Goal: Find specific page/section: Find specific page/section

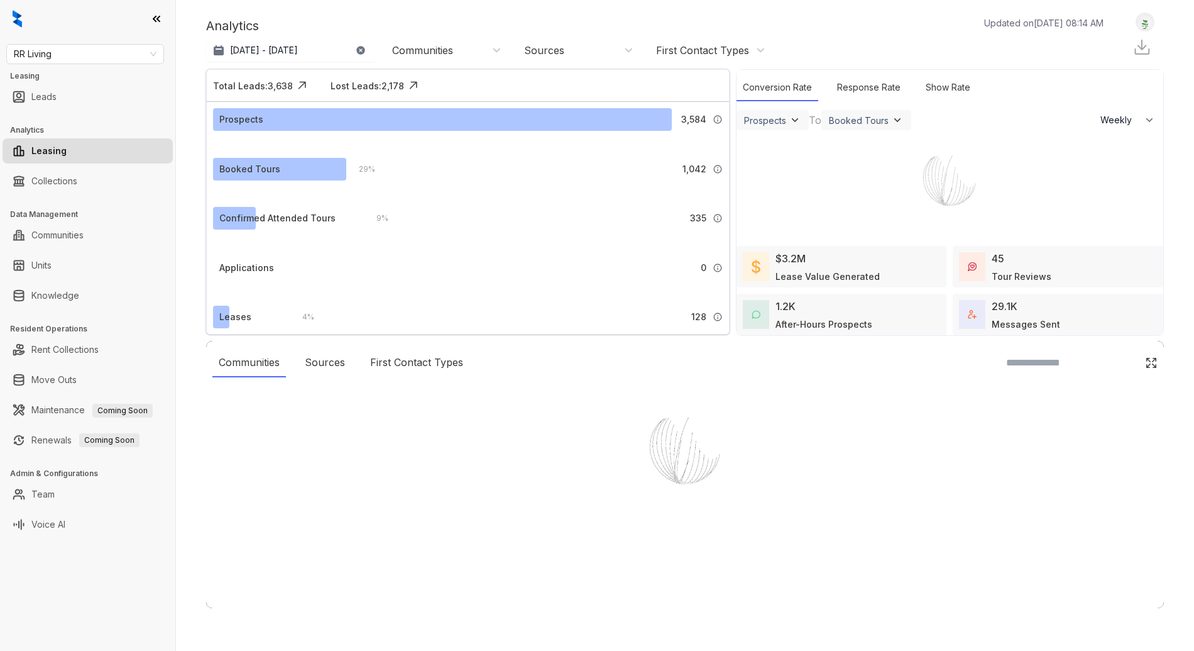
select select "******"
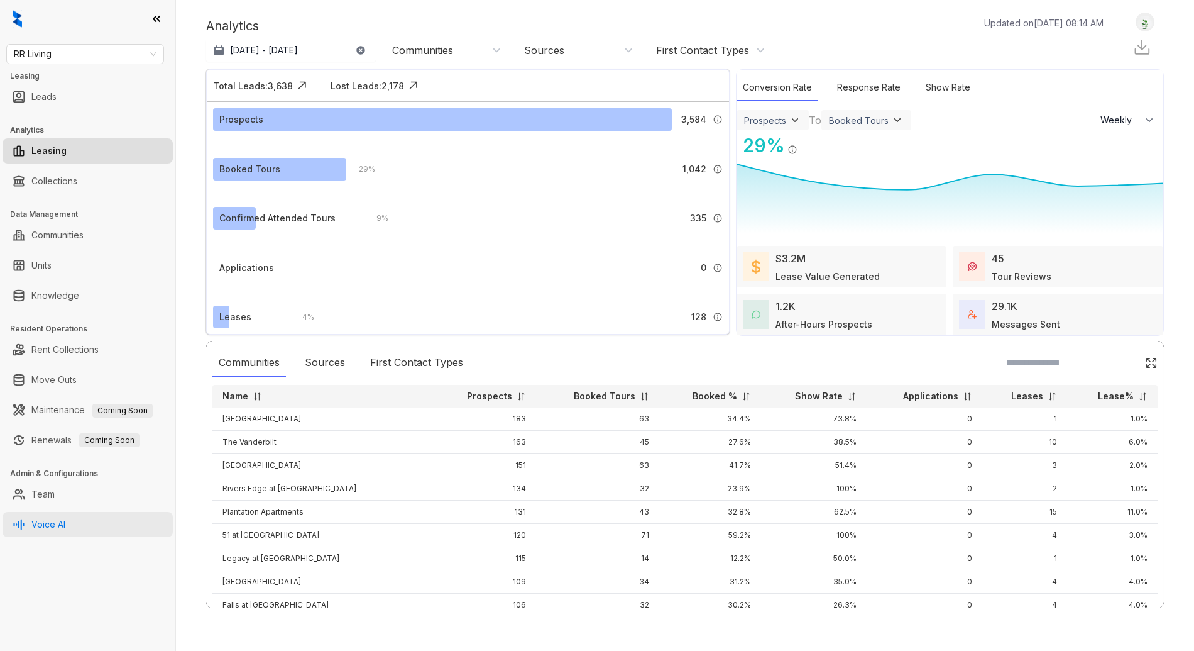
click at [65, 528] on link "Voice AI" at bounding box center [48, 524] width 34 height 25
click at [70, 238] on link "Communities" at bounding box center [57, 235] width 52 height 25
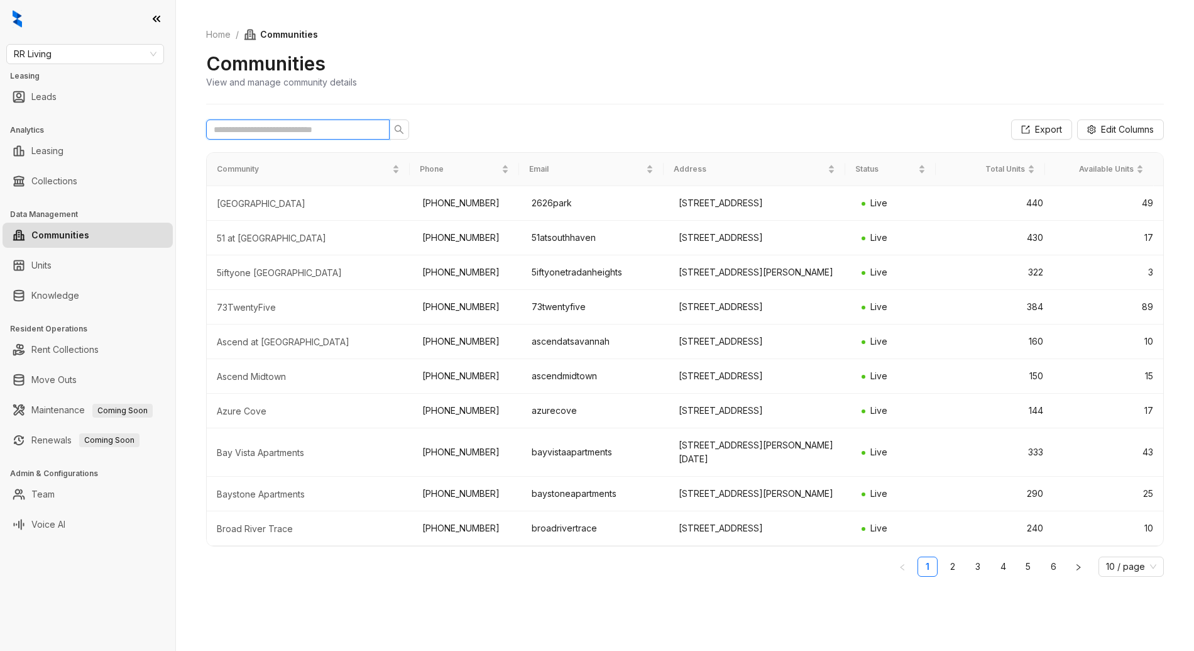
click at [333, 131] on input "text" at bounding box center [293, 130] width 158 height 14
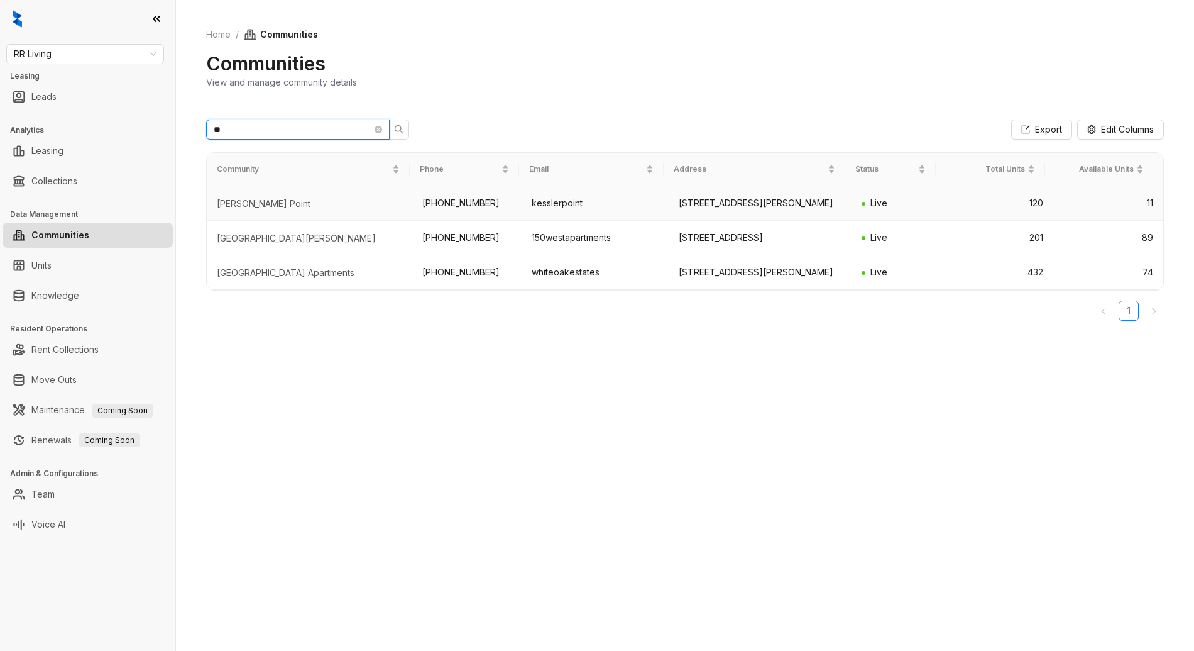
type input "**"
click at [449, 212] on td "[PHONE_NUMBER]" at bounding box center [467, 203] width 110 height 35
click at [79, 292] on link "Knowledge" at bounding box center [55, 295] width 48 height 25
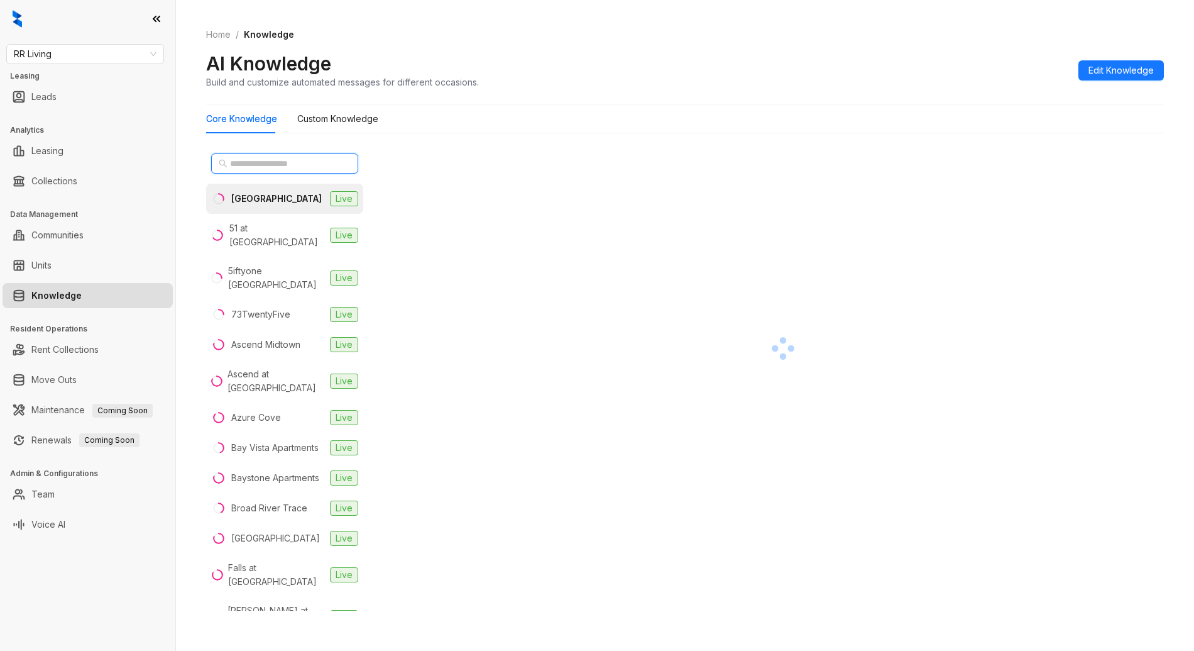
click at [320, 163] on input "text" at bounding box center [285, 164] width 111 height 14
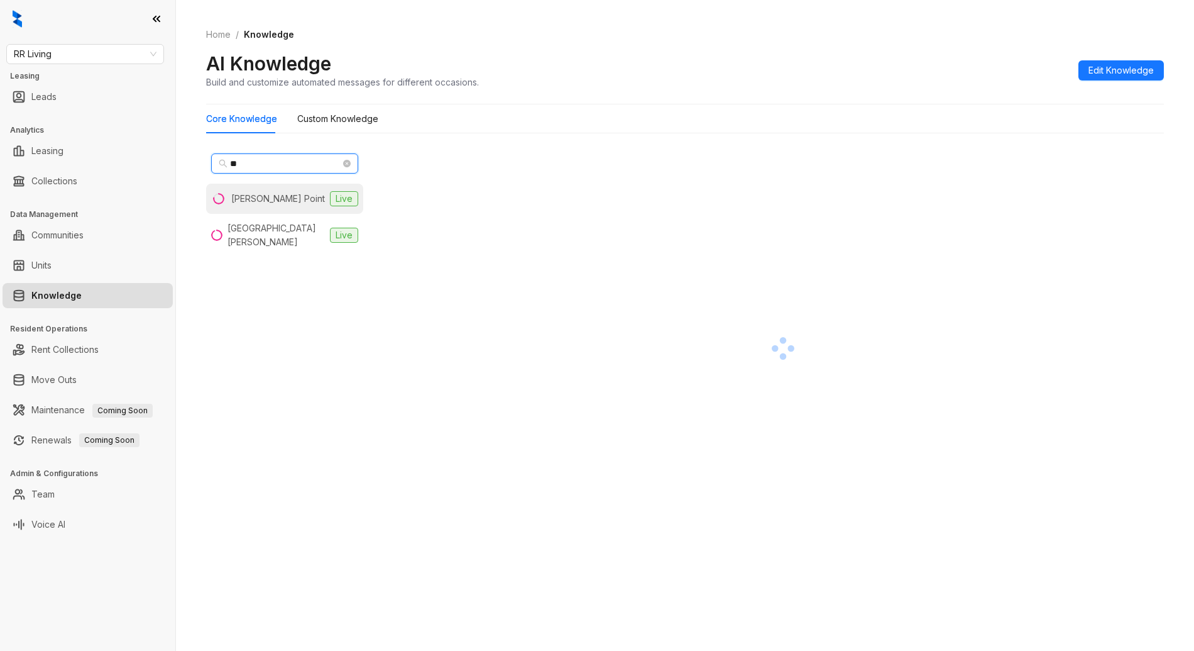
type input "**"
click at [261, 194] on div "[PERSON_NAME] Point" at bounding box center [278, 199] width 94 height 14
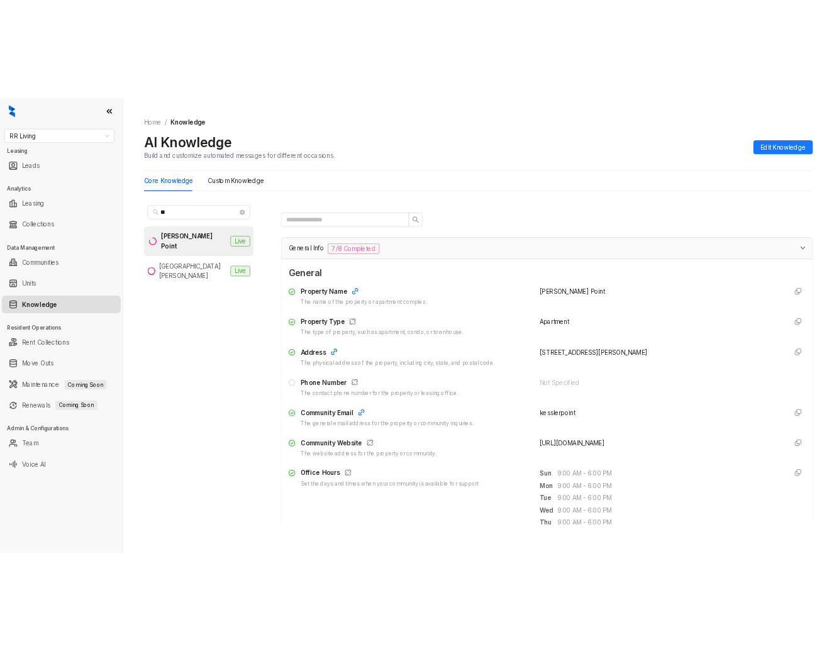
scroll to position [15, 0]
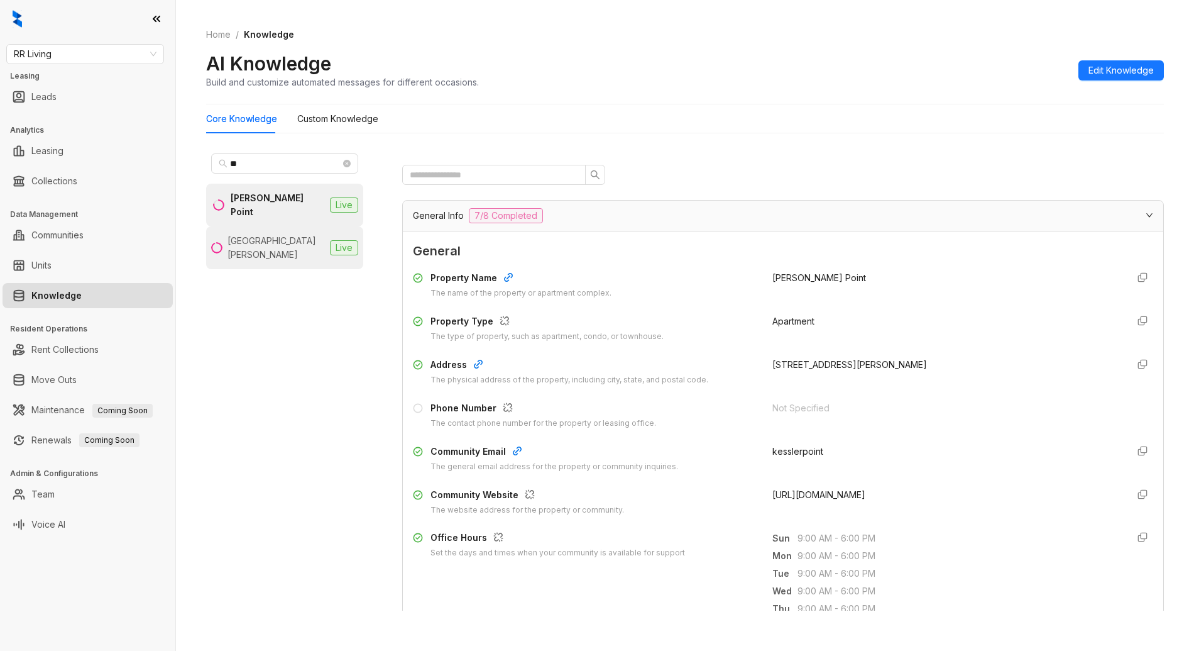
click at [298, 234] on div "[GEOGRAPHIC_DATA][PERSON_NAME]" at bounding box center [276, 248] width 97 height 28
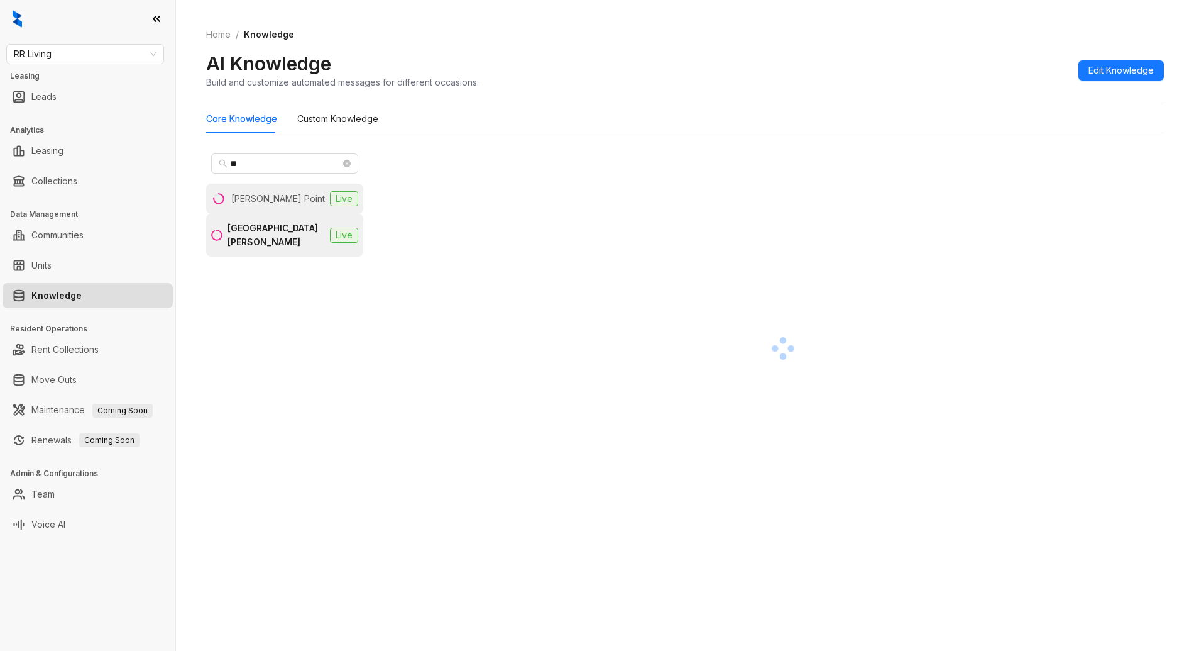
click at [295, 200] on li "[PERSON_NAME] Point Live" at bounding box center [284, 199] width 157 height 30
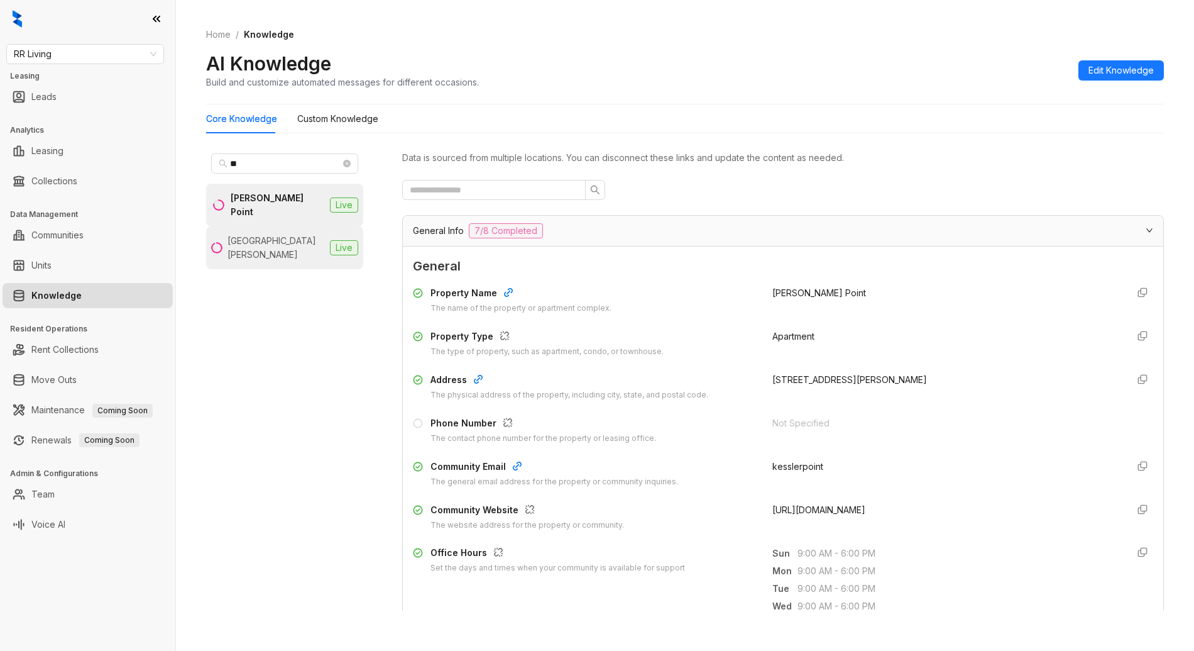
click at [292, 226] on li "NOVA Lake [PERSON_NAME] Live" at bounding box center [284, 247] width 157 height 43
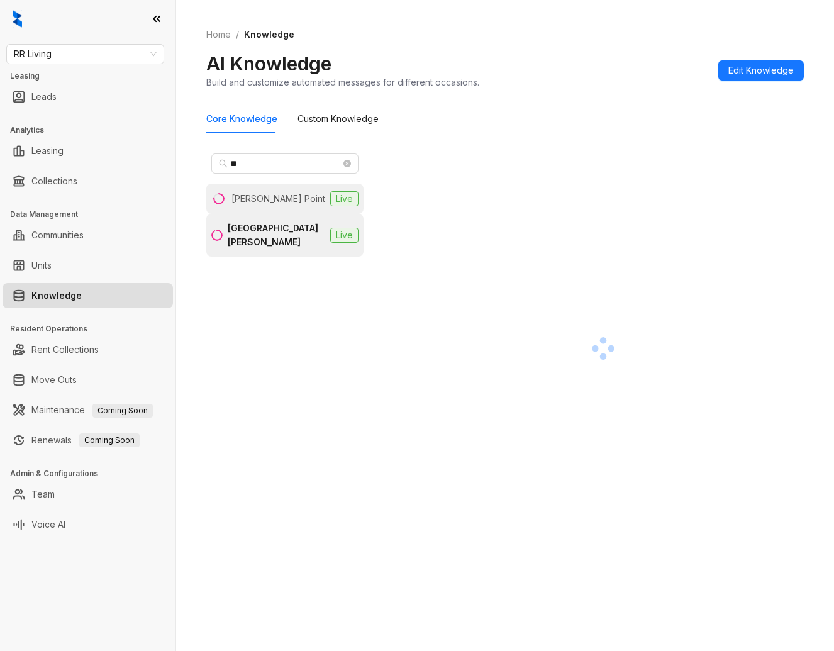
click at [305, 197] on li "[PERSON_NAME] Point Live" at bounding box center [284, 199] width 157 height 30
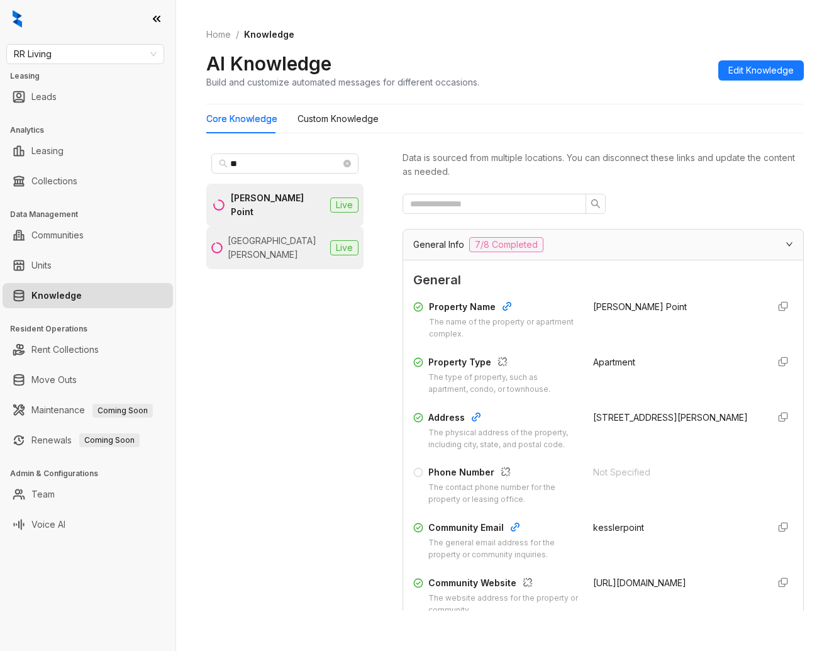
click at [296, 234] on div "[GEOGRAPHIC_DATA][PERSON_NAME]" at bounding box center [276, 248] width 97 height 28
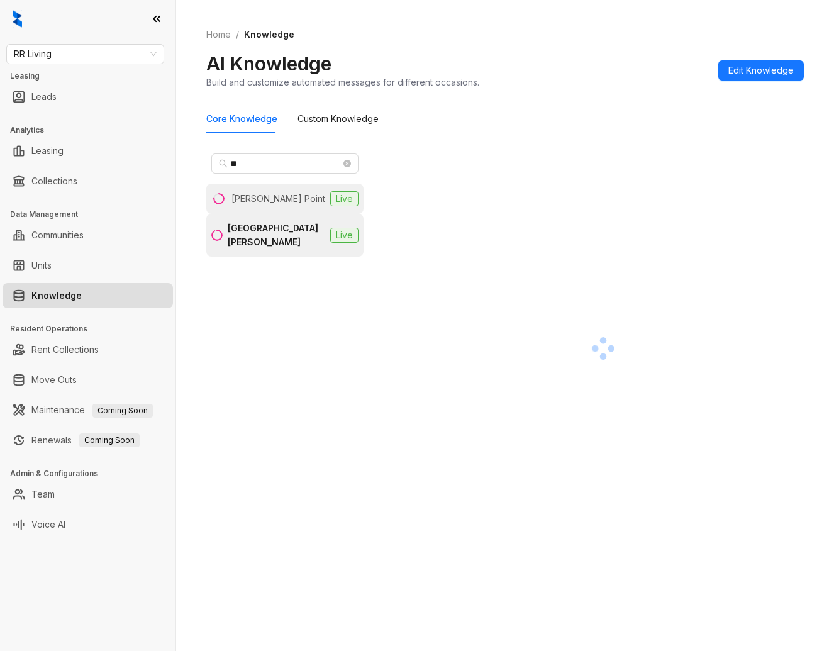
click at [334, 197] on span "Live" at bounding box center [344, 198] width 28 height 15
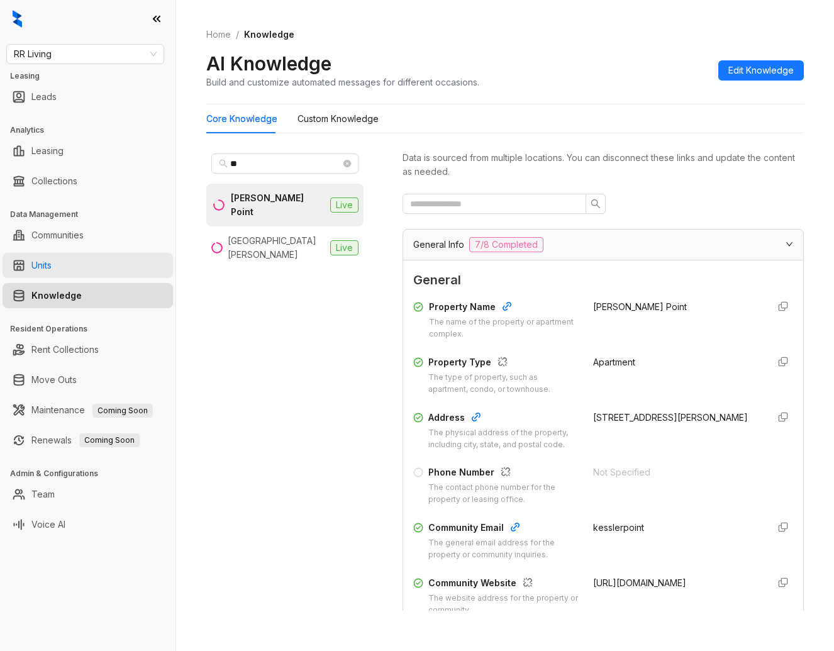
click at [52, 270] on link "Units" at bounding box center [41, 265] width 20 height 25
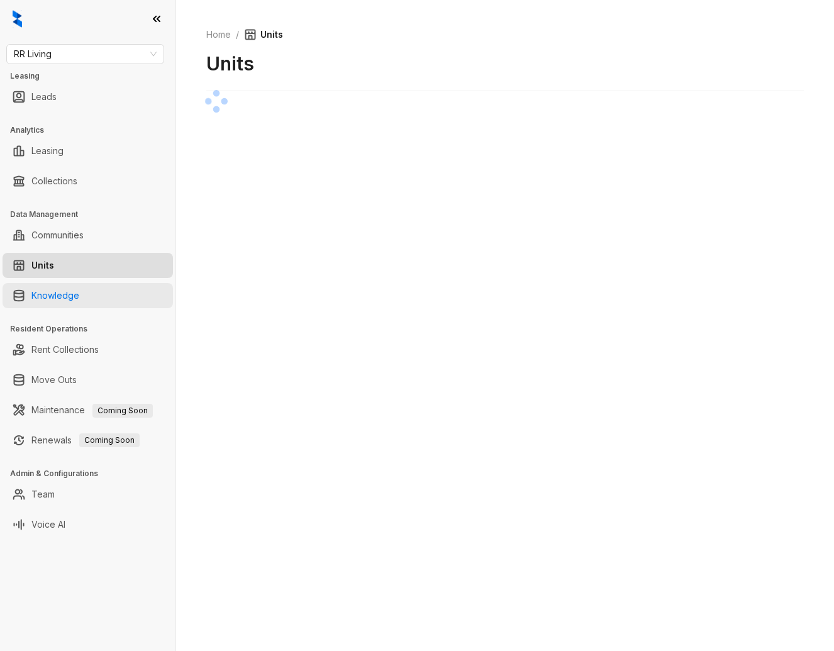
click at [79, 295] on link "Knowledge" at bounding box center [55, 295] width 48 height 25
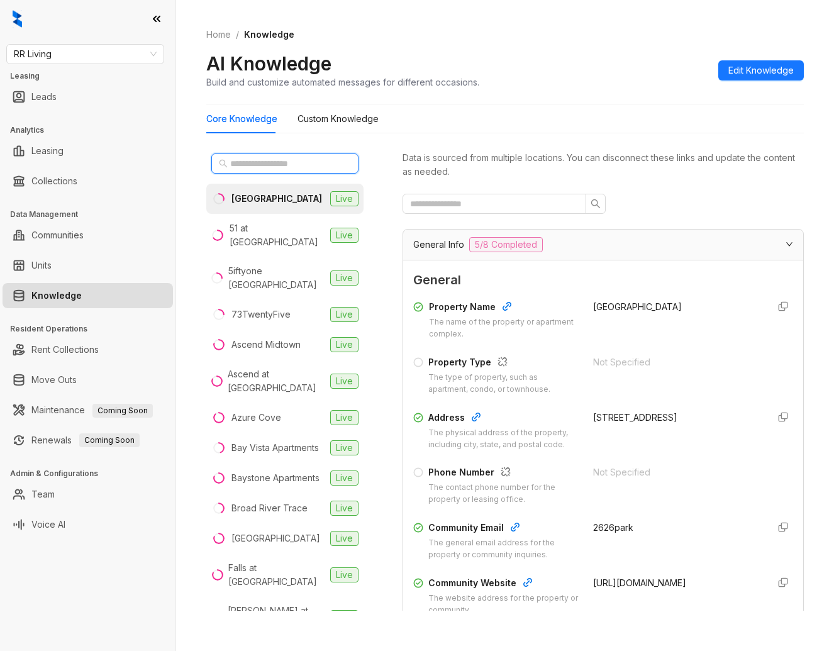
click at [309, 162] on input "text" at bounding box center [285, 164] width 111 height 14
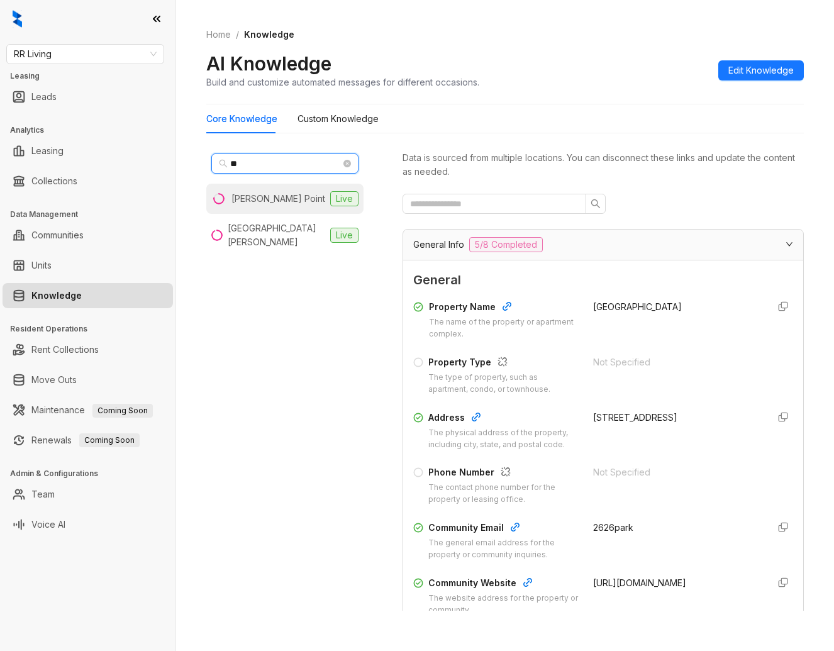
type input "**"
click at [278, 195] on div "[PERSON_NAME] Point" at bounding box center [278, 199] width 94 height 14
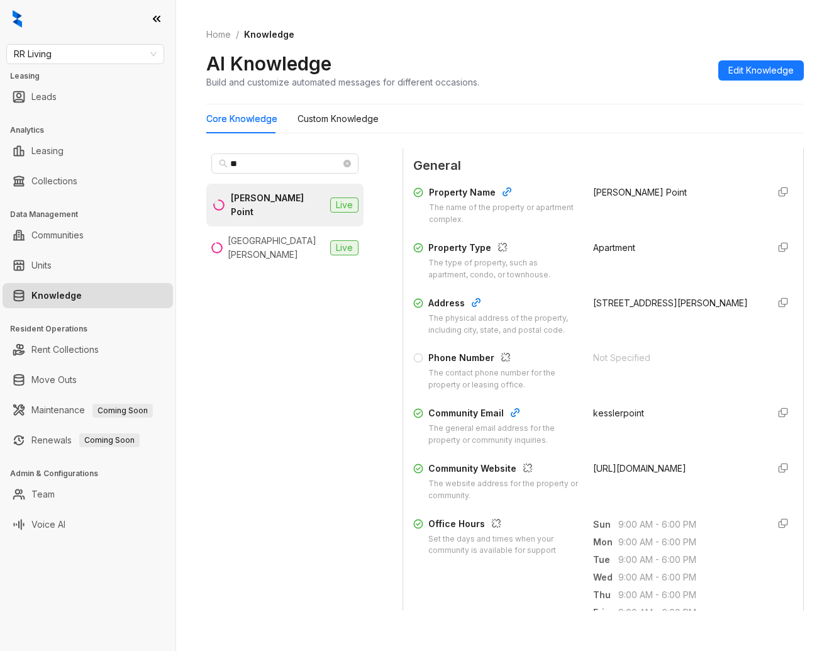
scroll to position [119, 0]
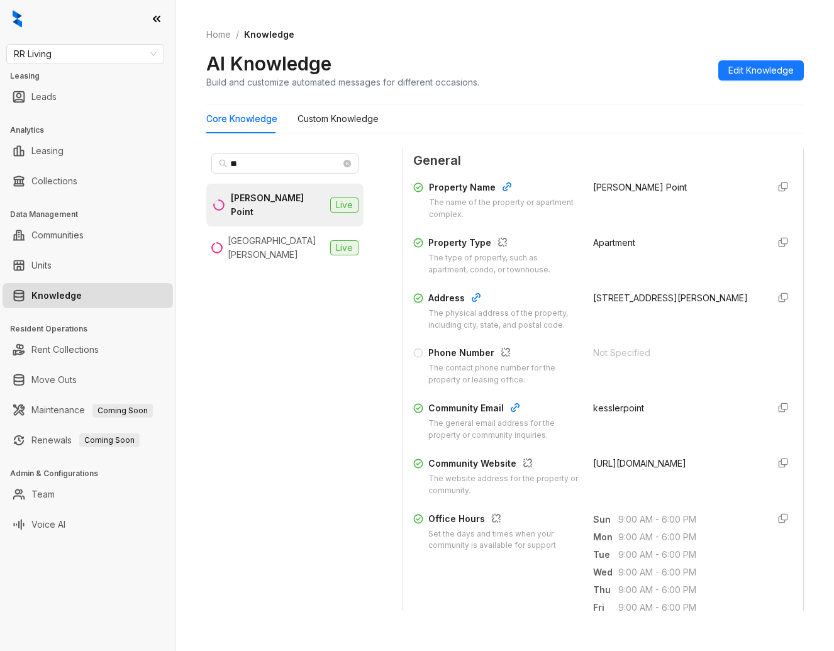
click at [614, 36] on ol "Home / Knowledge" at bounding box center [504, 35] width 597 height 14
